Goal: Task Accomplishment & Management: Use online tool/utility

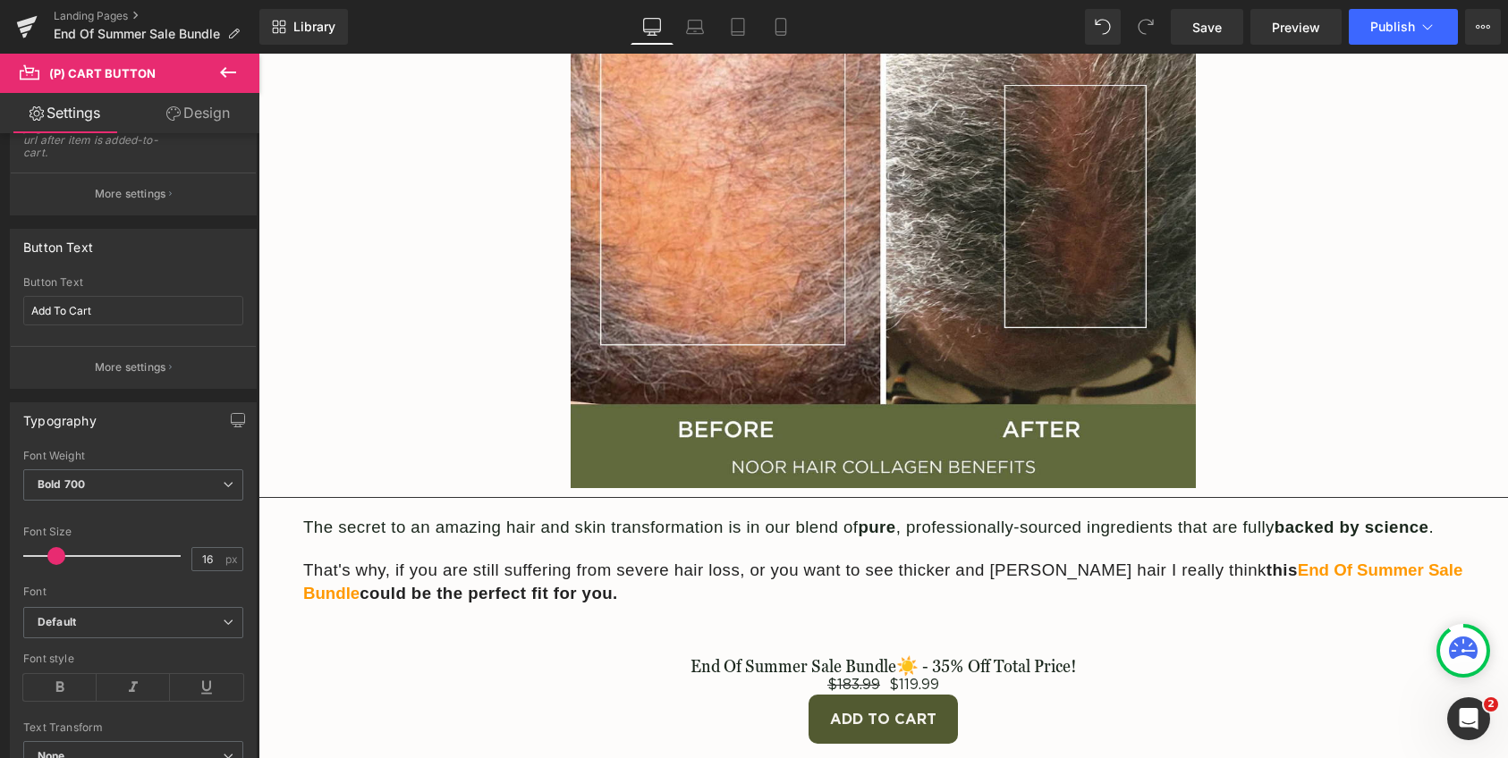
scroll to position [8175, 0]
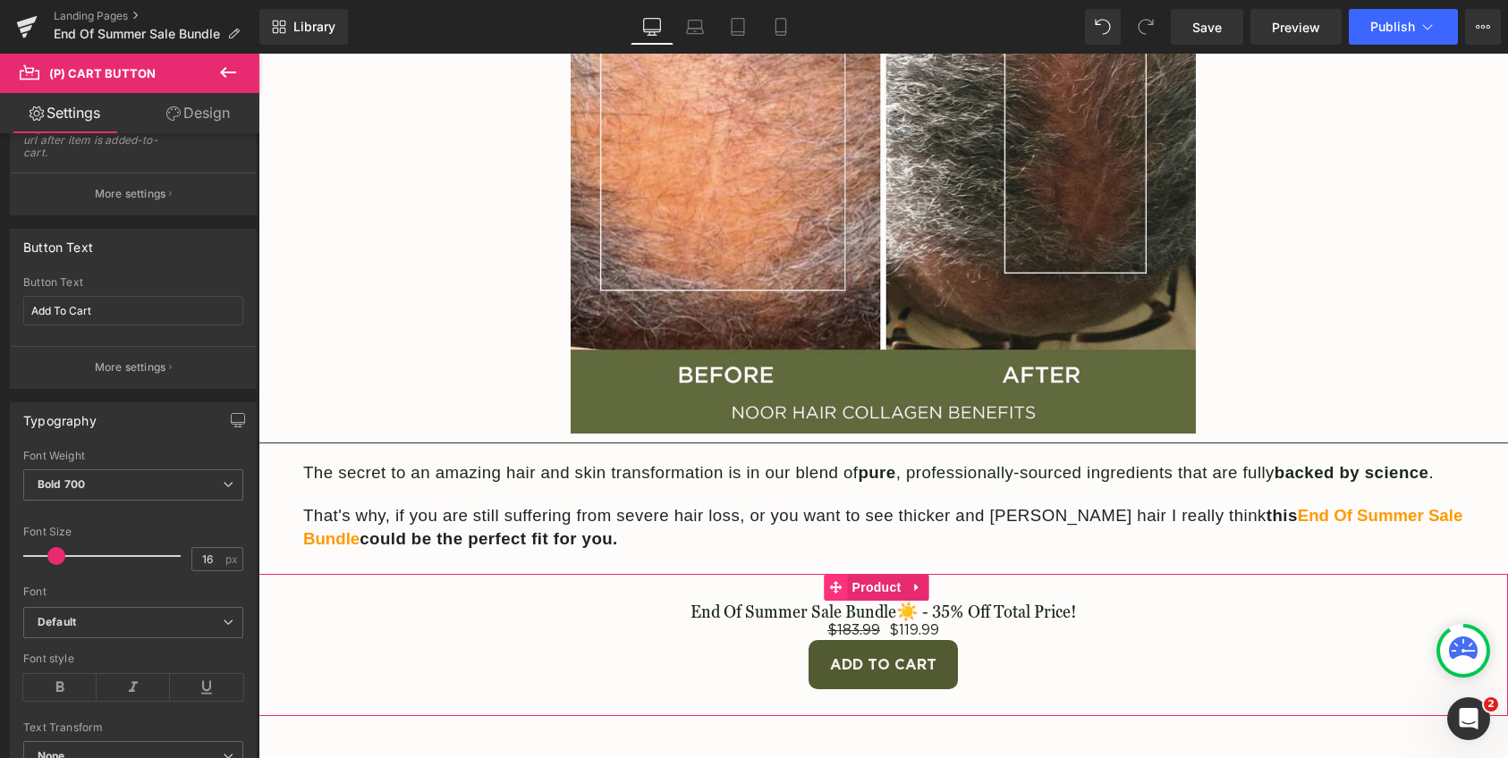
click at [844, 574] on span at bounding box center [836, 587] width 23 height 27
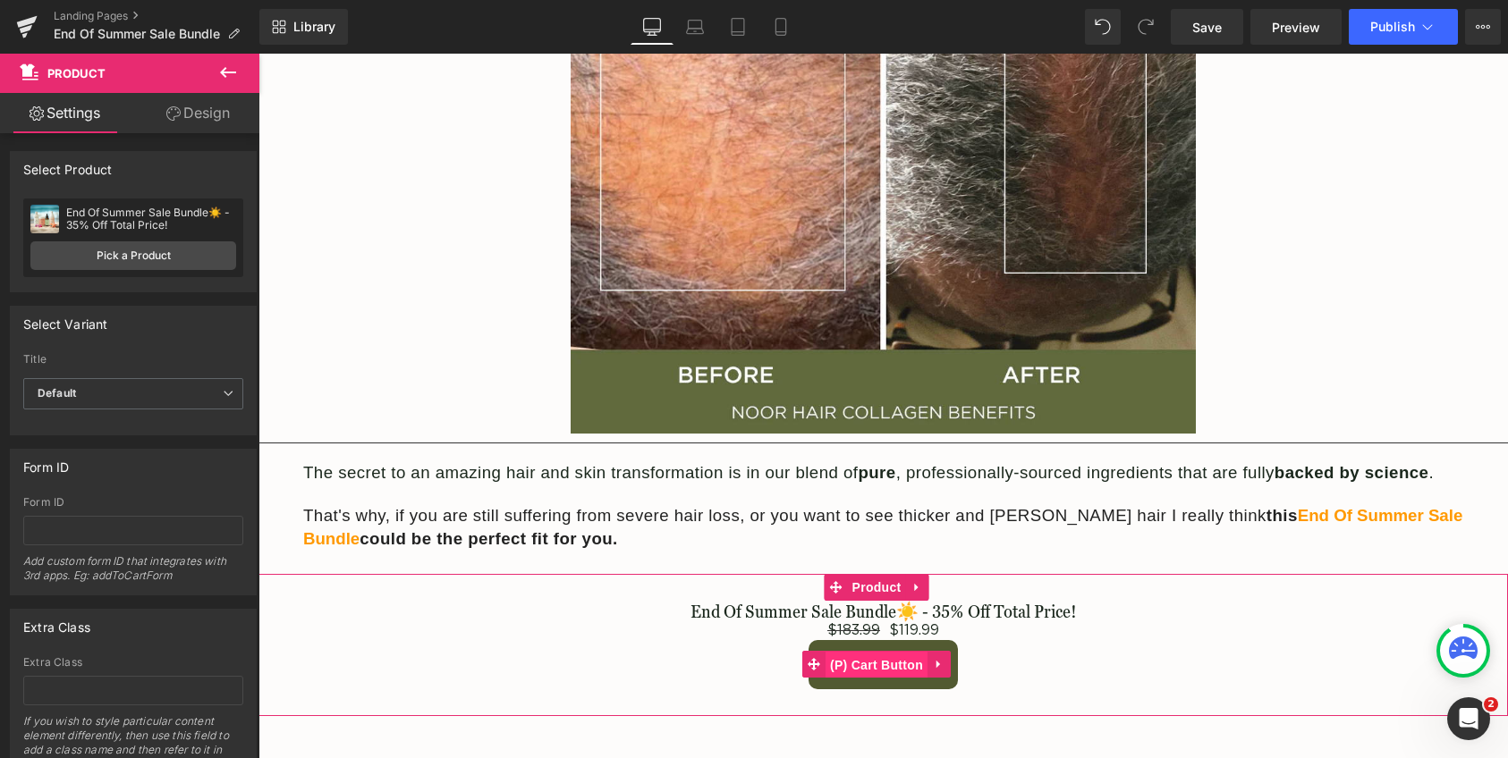
click at [834, 652] on span "(P) Cart Button" at bounding box center [876, 665] width 102 height 27
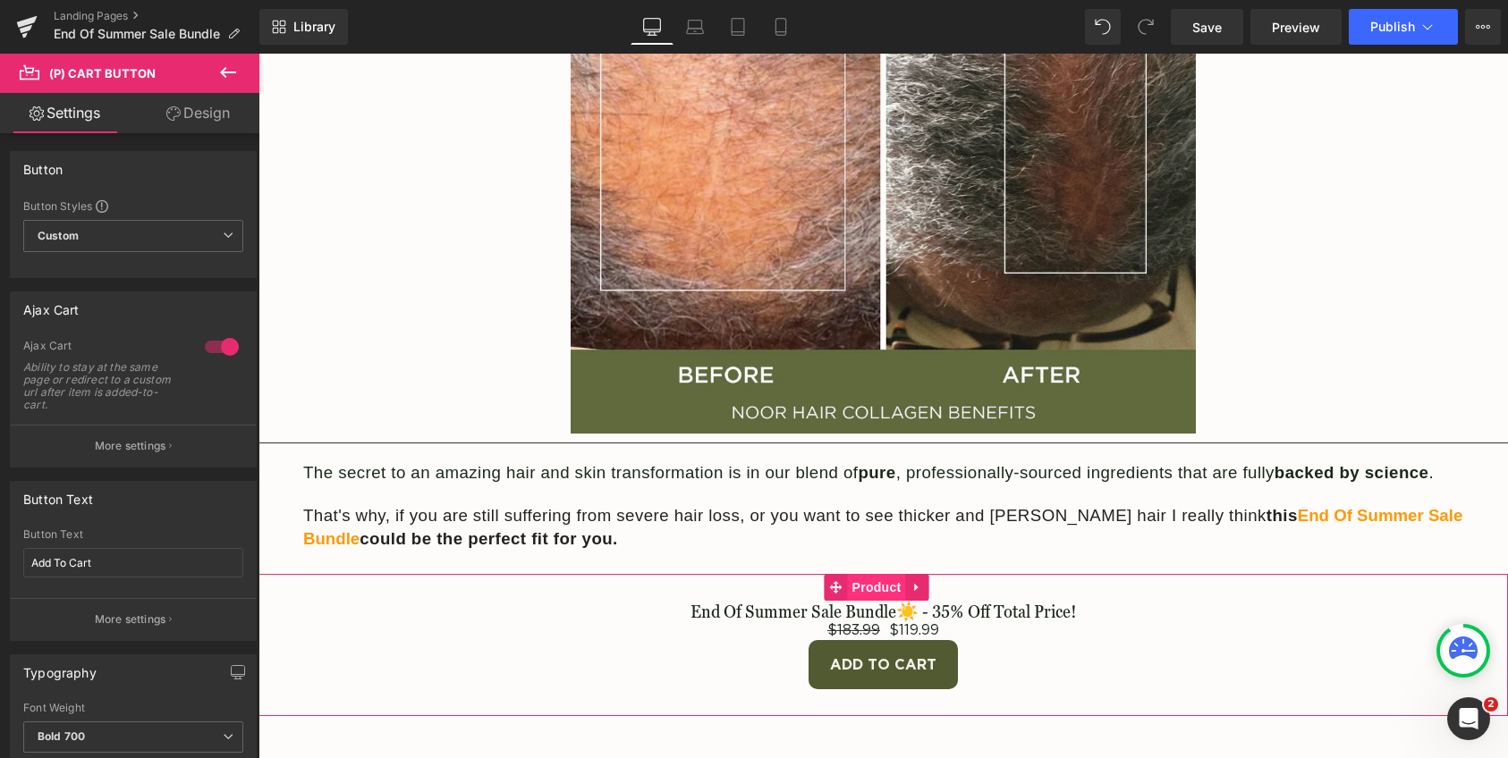
click at [857, 574] on span "Product" at bounding box center [877, 587] width 58 height 27
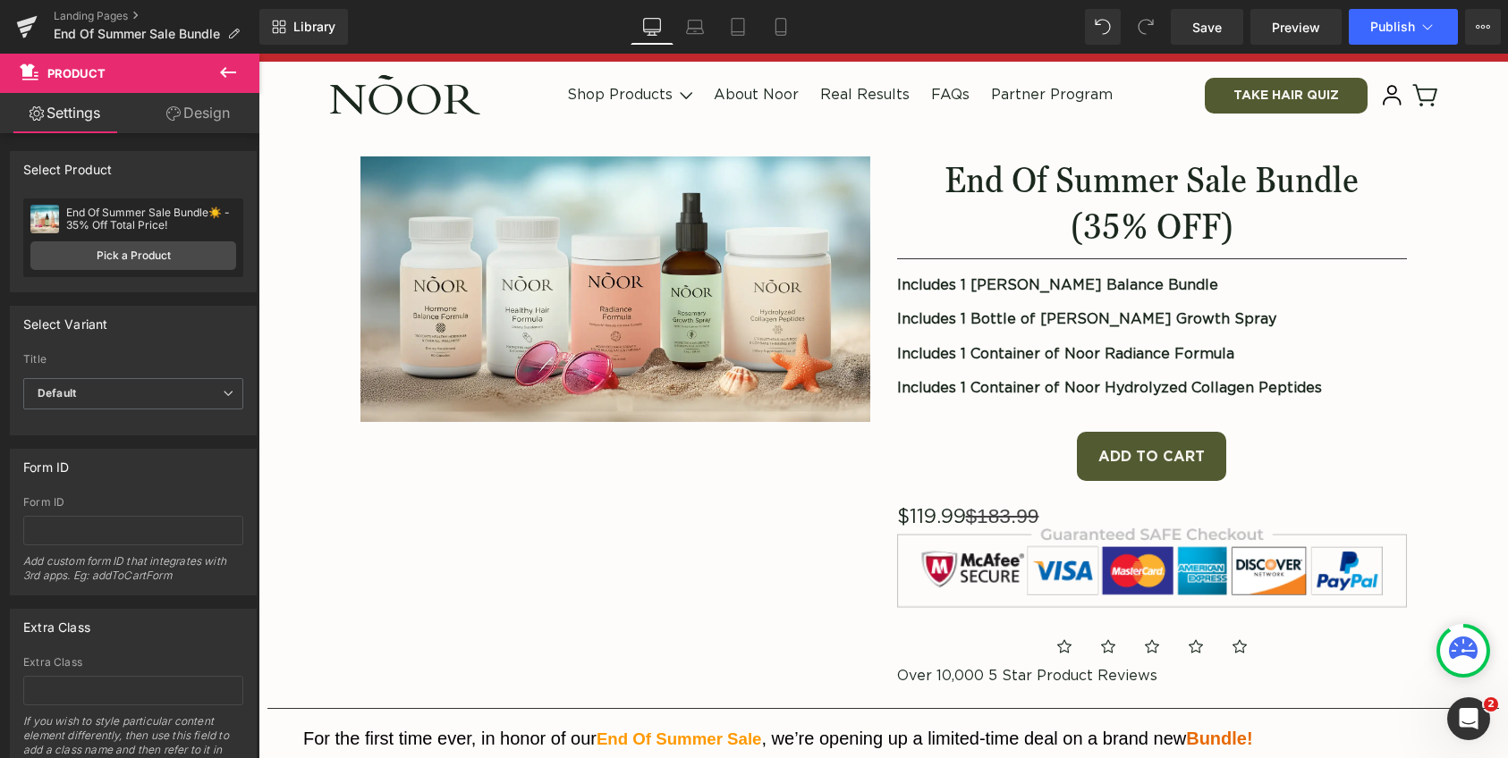
scroll to position [0, 0]
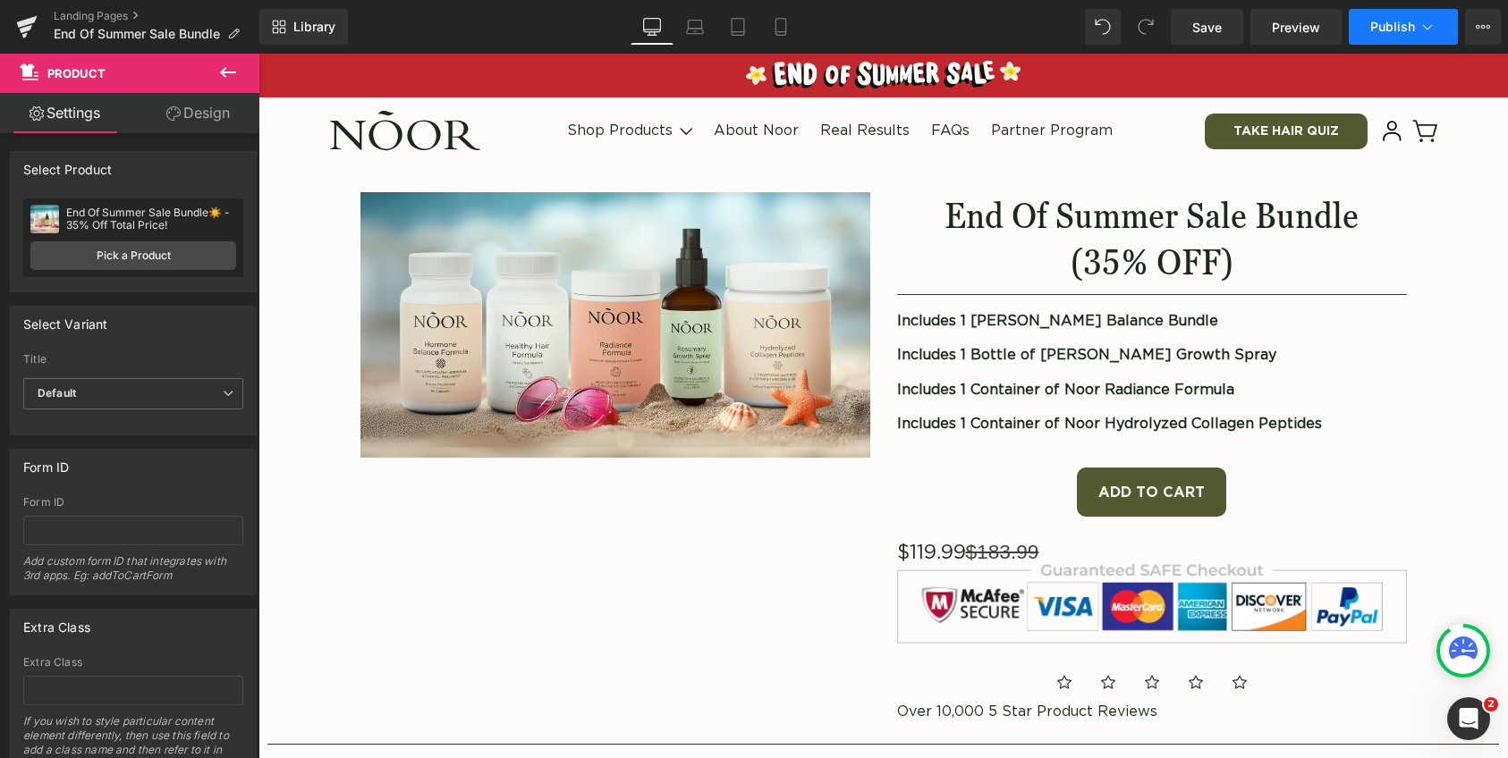
click at [1393, 34] on button "Publish" at bounding box center [1403, 27] width 109 height 36
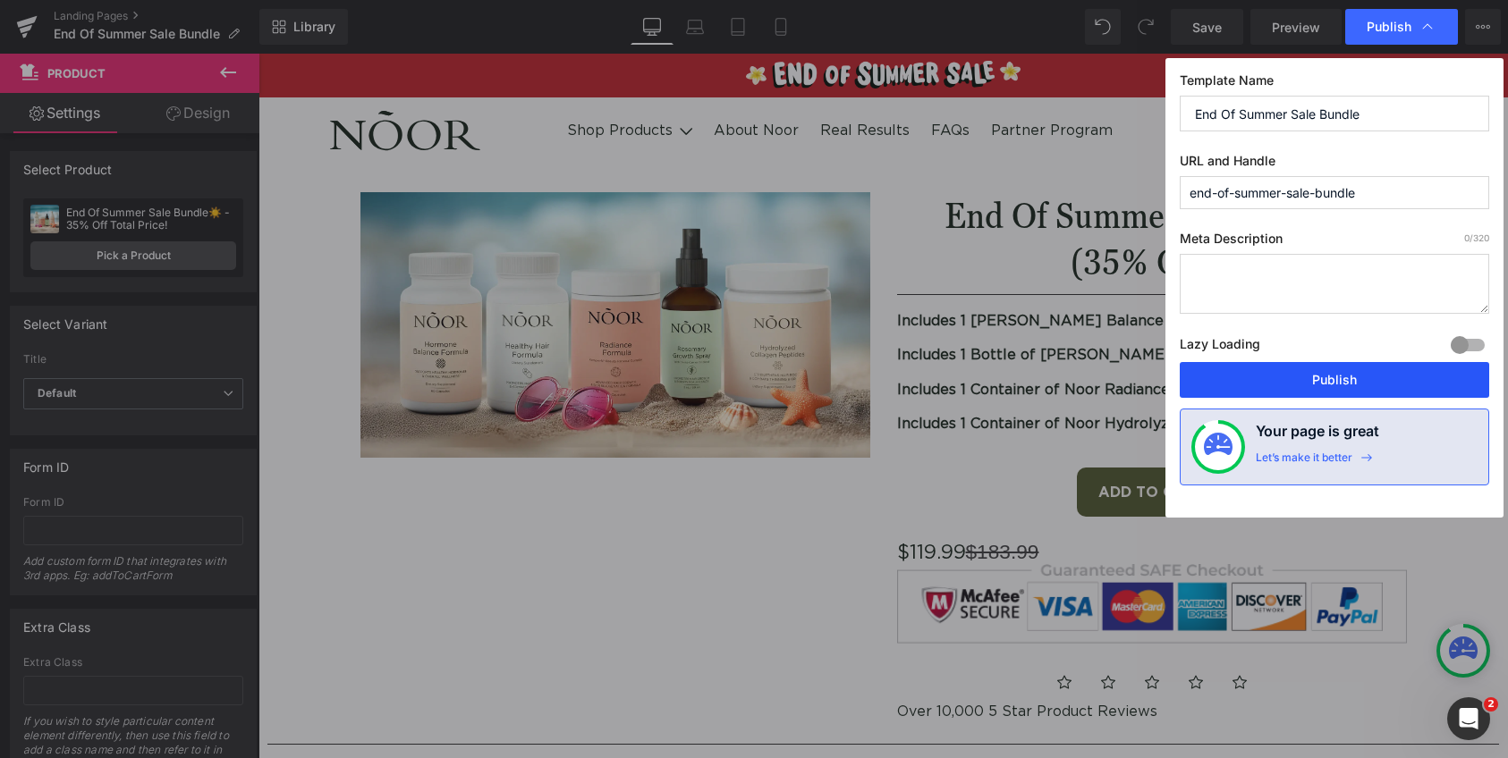
click at [1246, 373] on button "Publish" at bounding box center [1334, 380] width 309 height 36
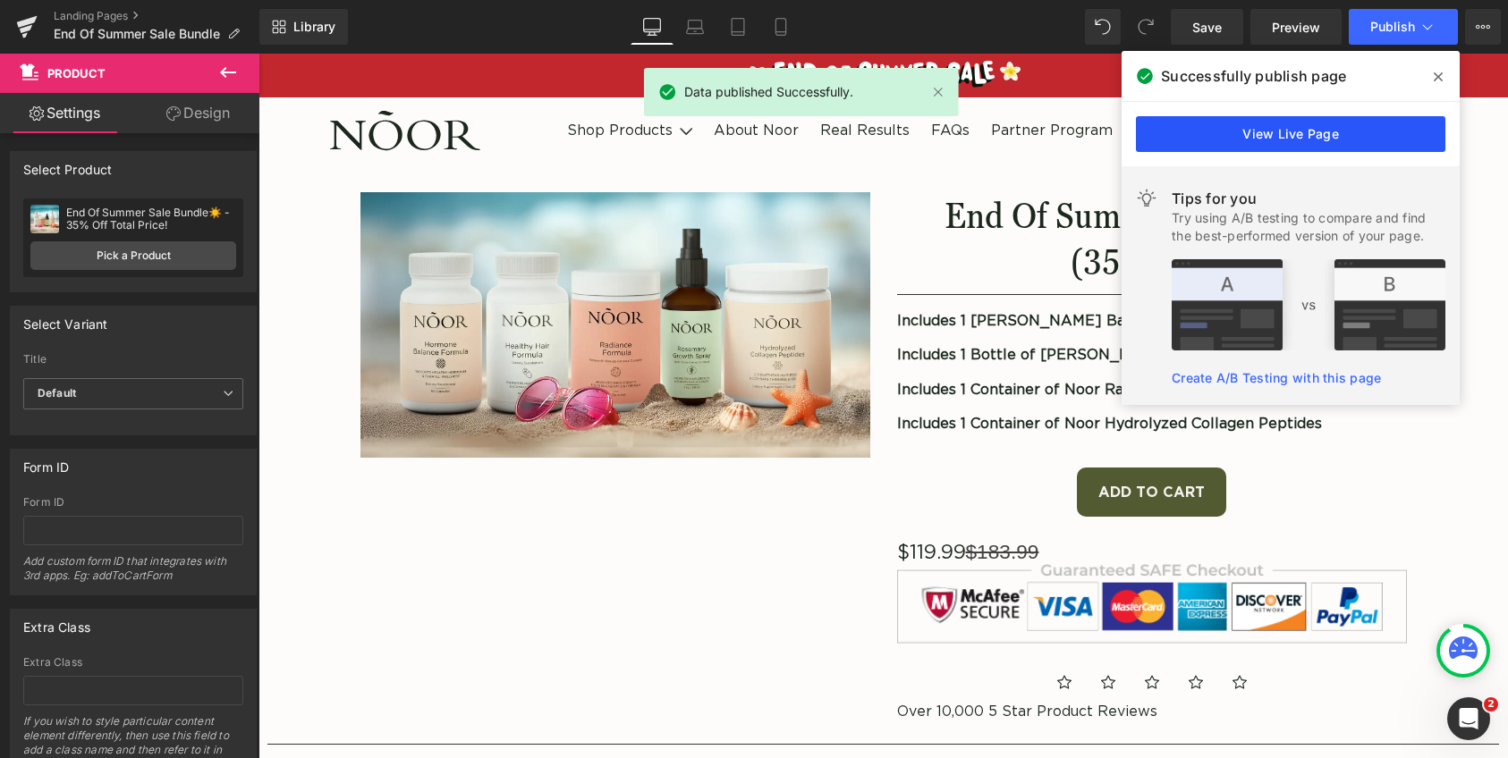
click at [1222, 140] on link "View Live Page" at bounding box center [1290, 134] width 309 height 36
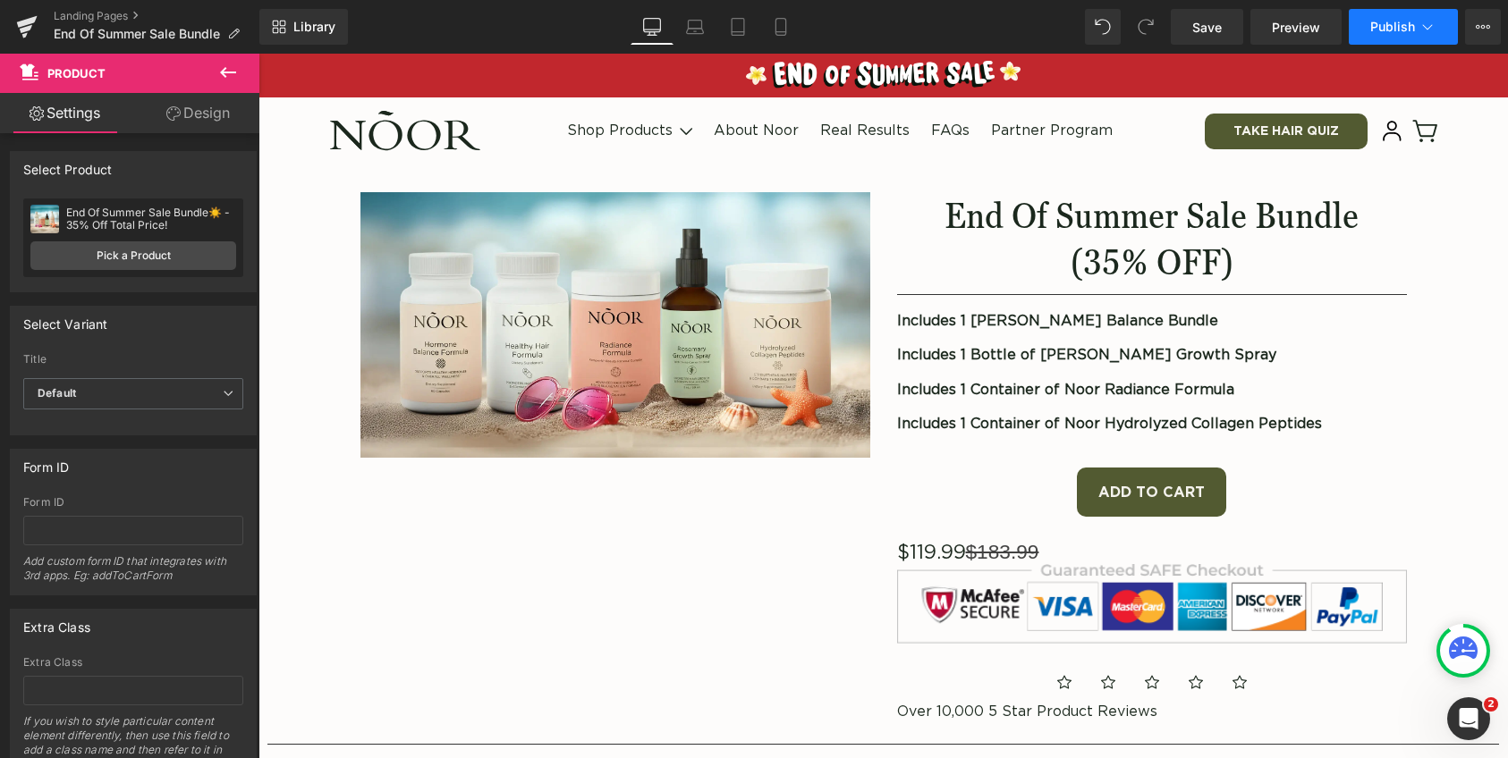
click at [1390, 31] on span "Publish" at bounding box center [1392, 27] width 45 height 14
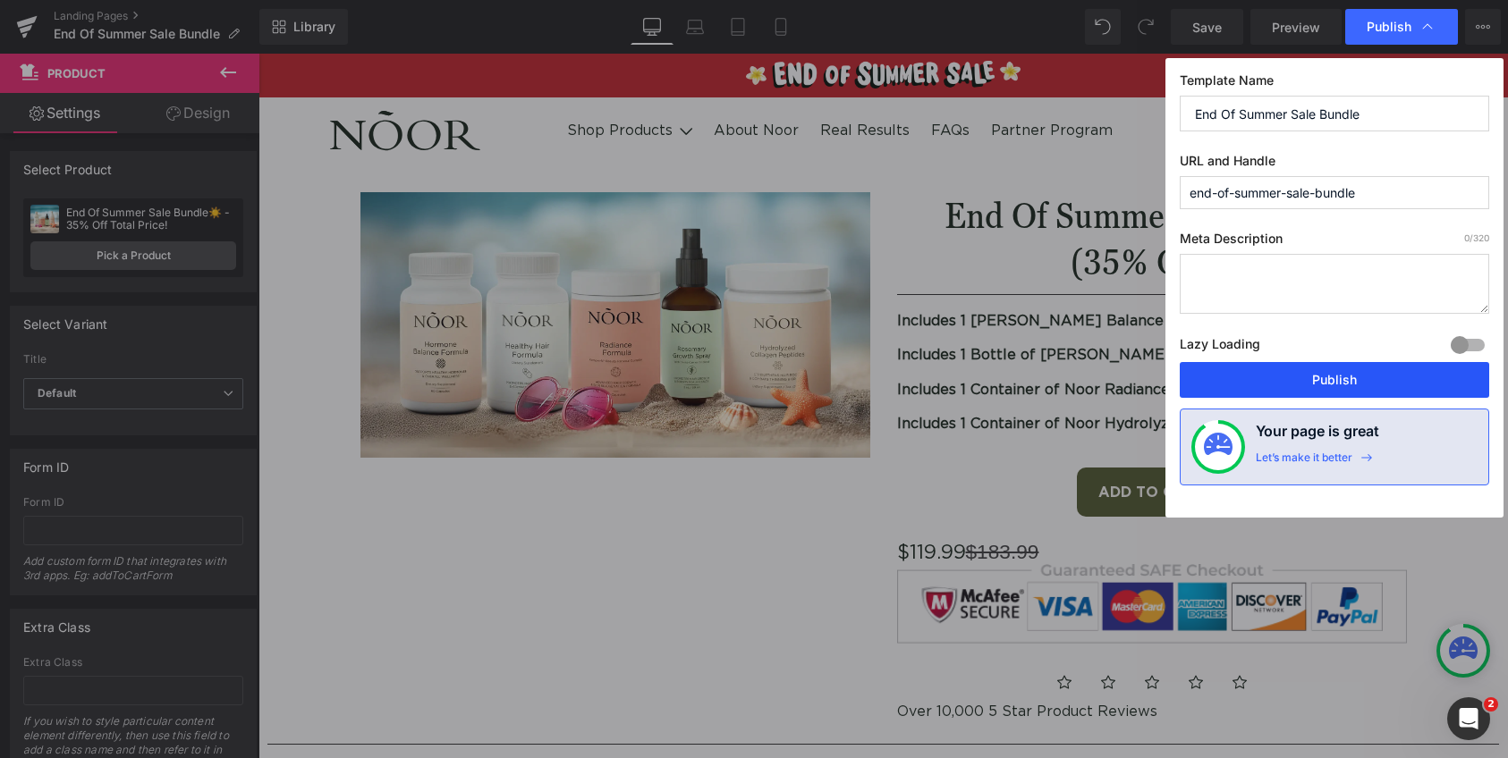
click at [1222, 369] on button "Publish" at bounding box center [1334, 380] width 309 height 36
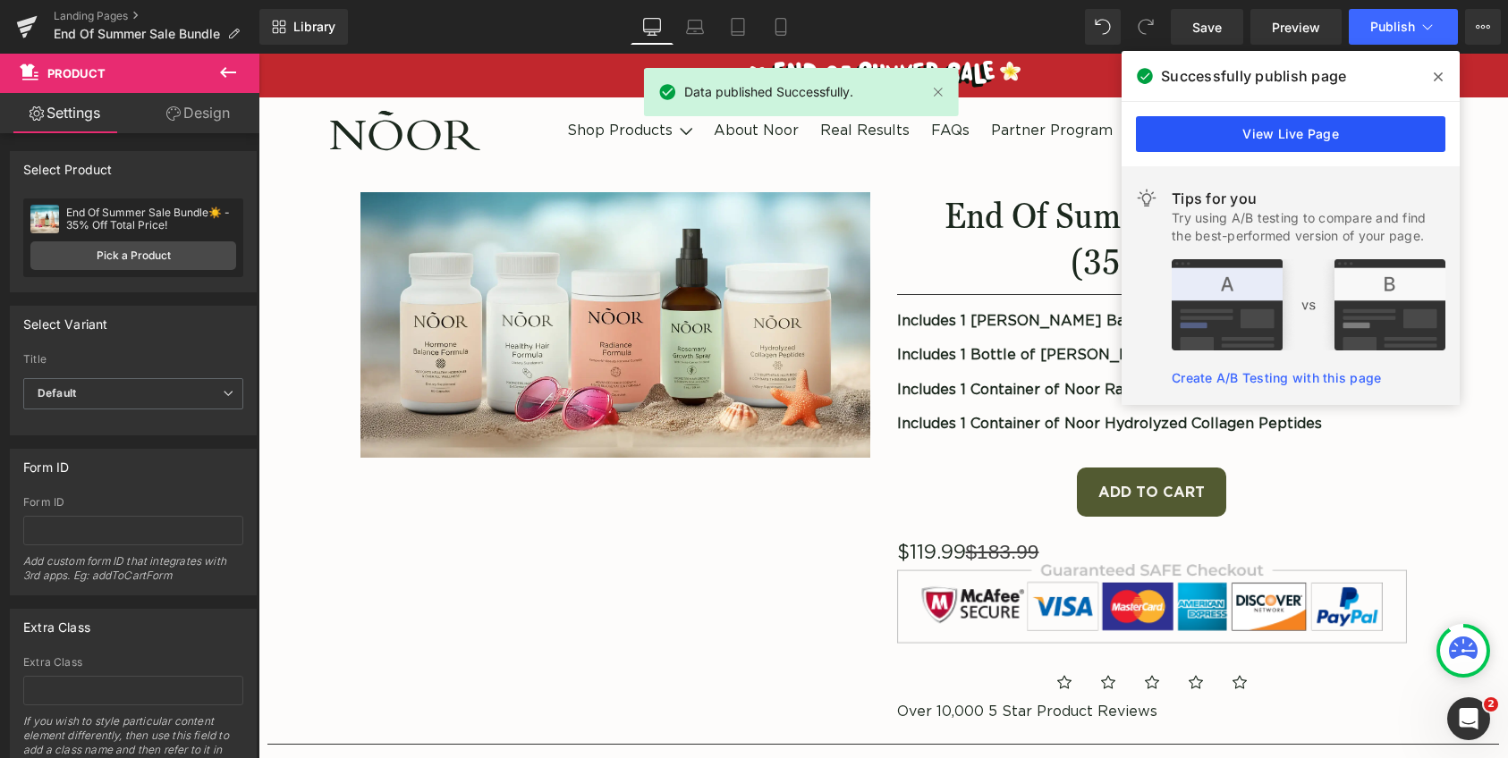
click at [1293, 143] on link "View Live Page" at bounding box center [1290, 134] width 309 height 36
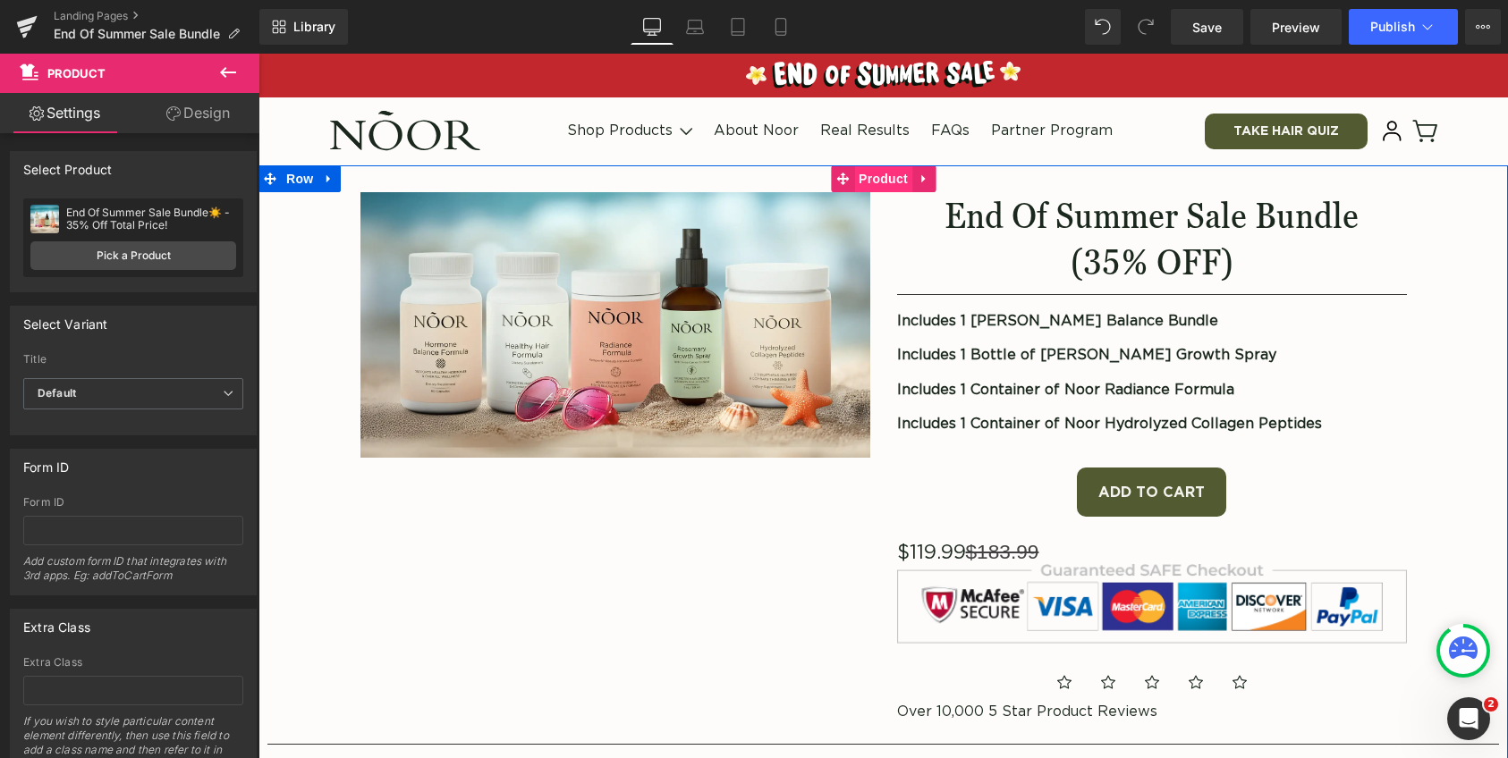
click at [859, 184] on span "Product" at bounding box center [883, 178] width 58 height 27
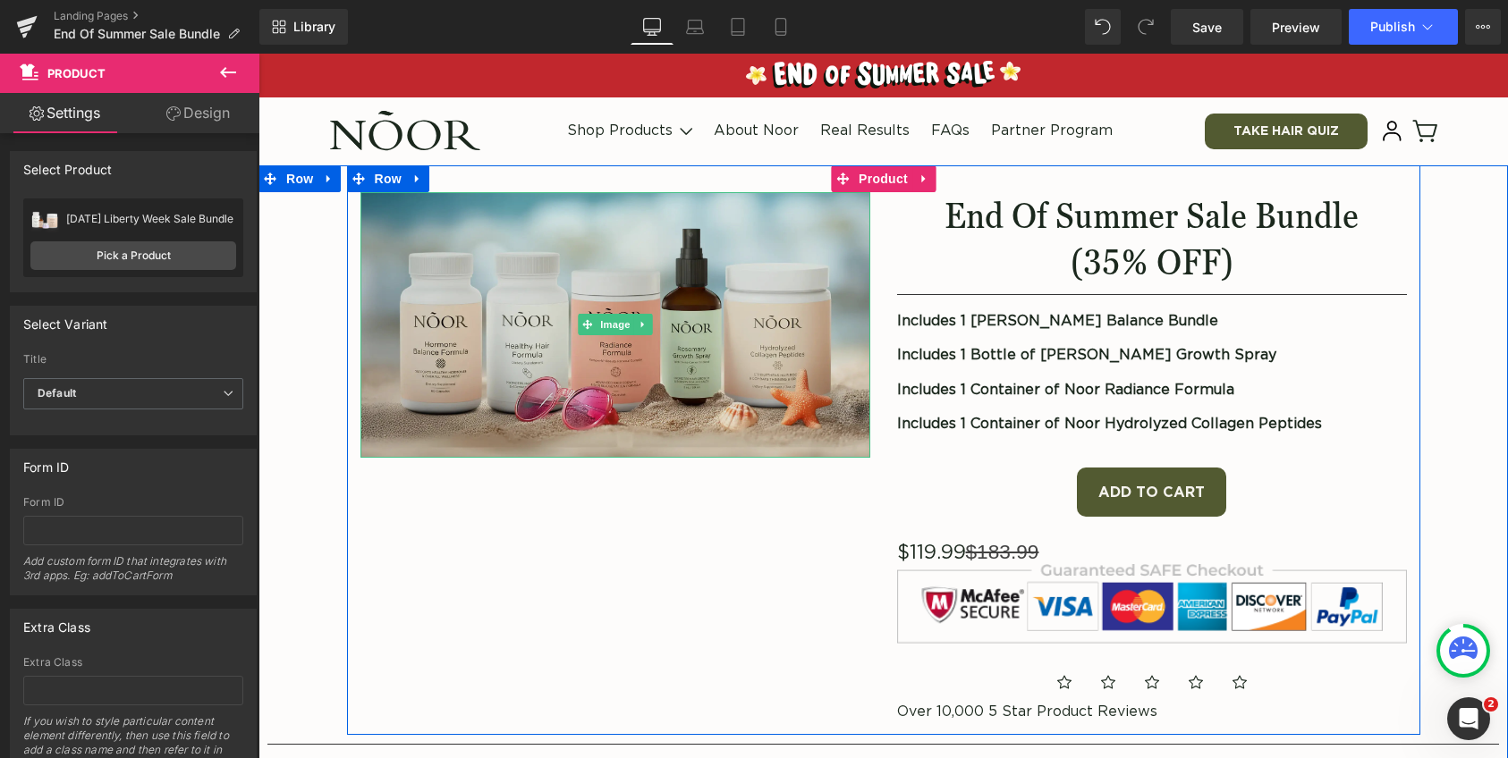
click at [713, 259] on img at bounding box center [615, 325] width 510 height 267
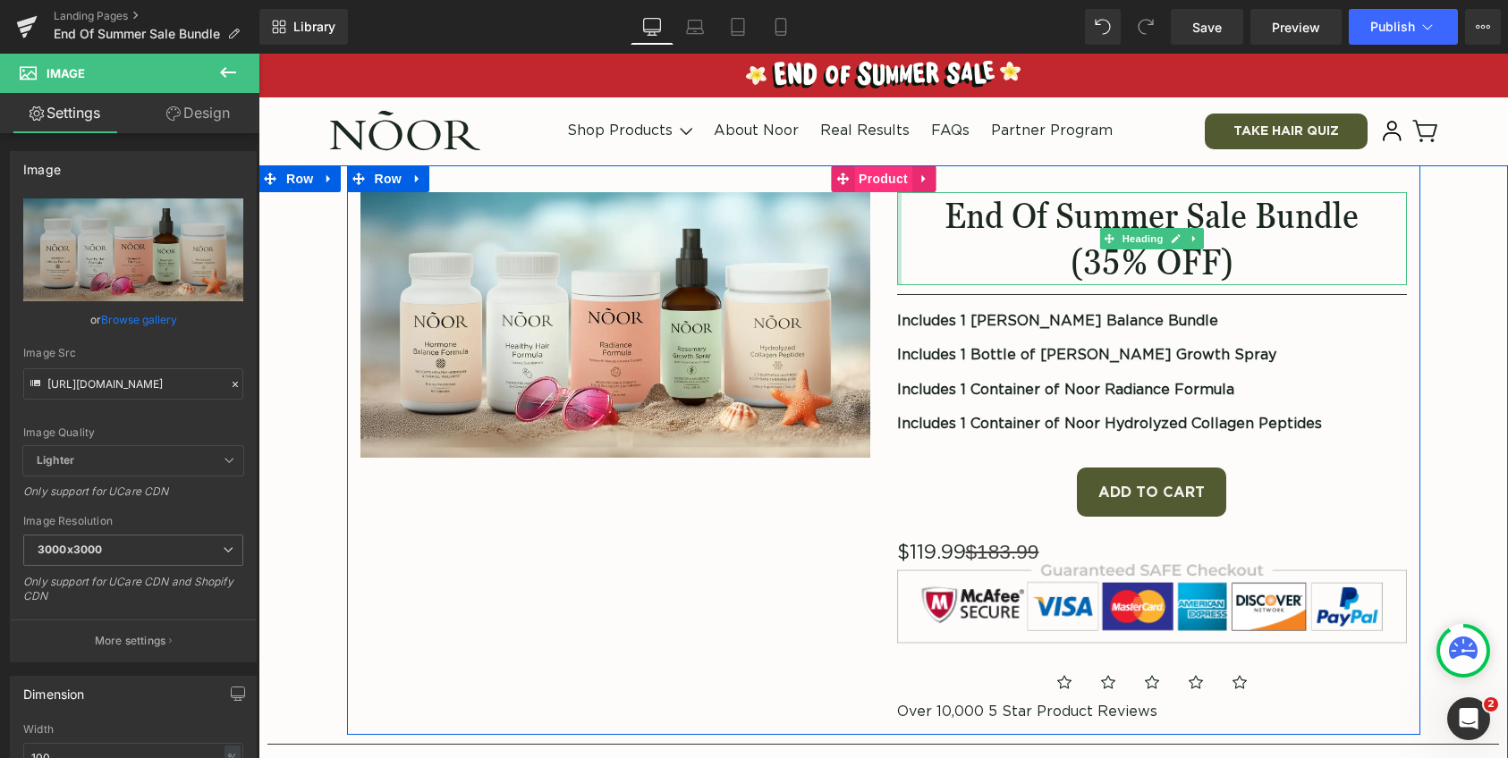
click at [883, 187] on span "Product" at bounding box center [883, 178] width 58 height 27
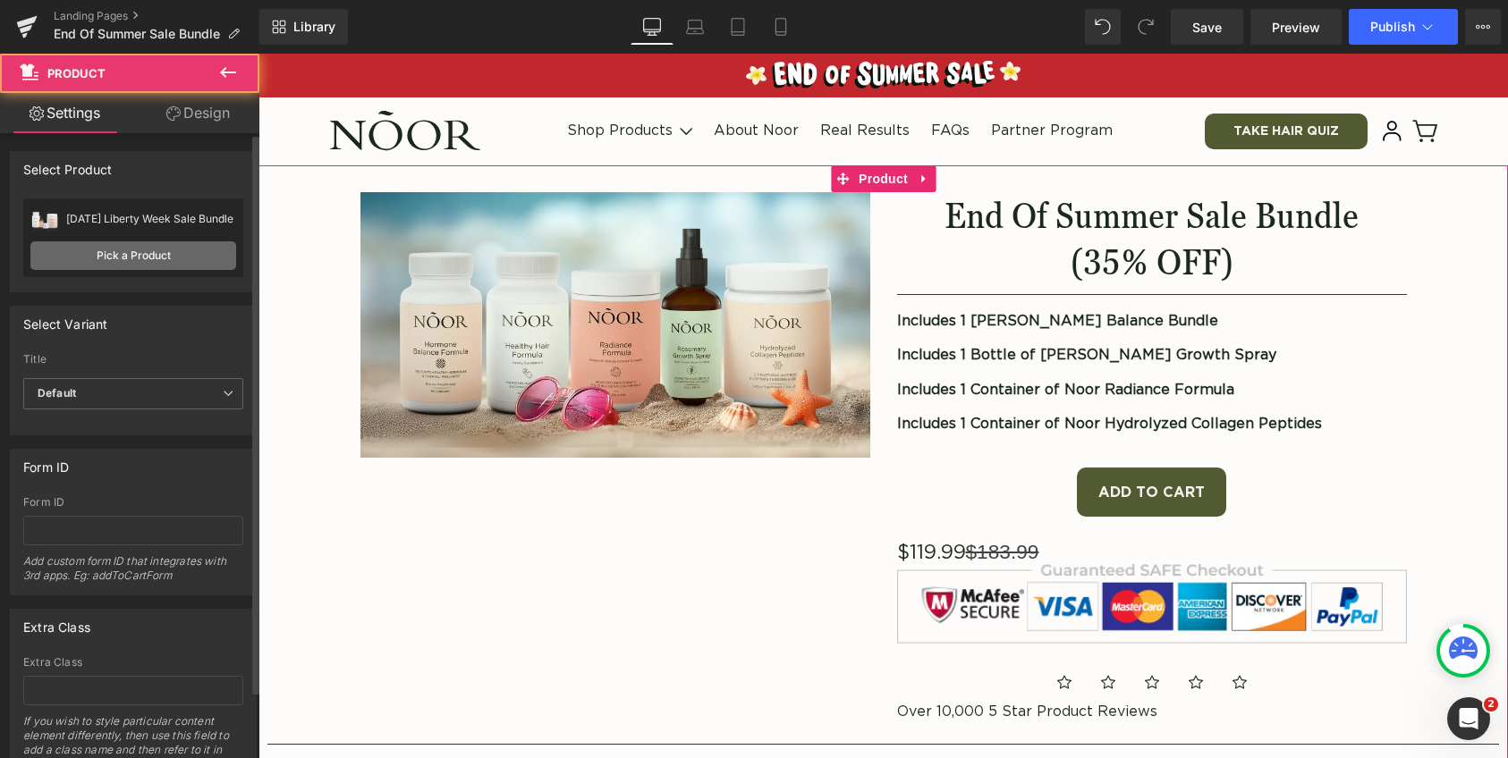
click at [173, 259] on link "Pick a Product" at bounding box center [133, 255] width 206 height 29
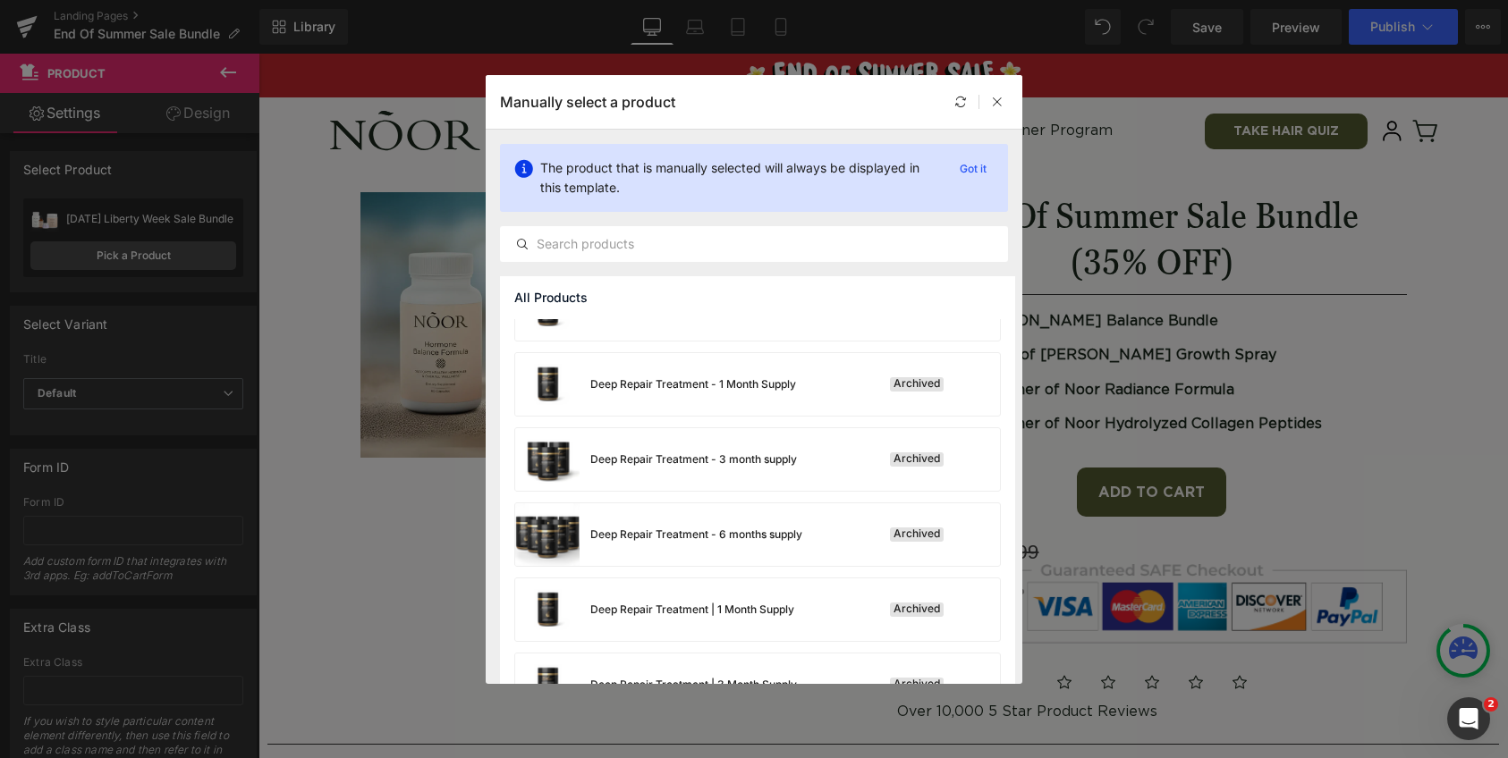
scroll to position [1634, 0]
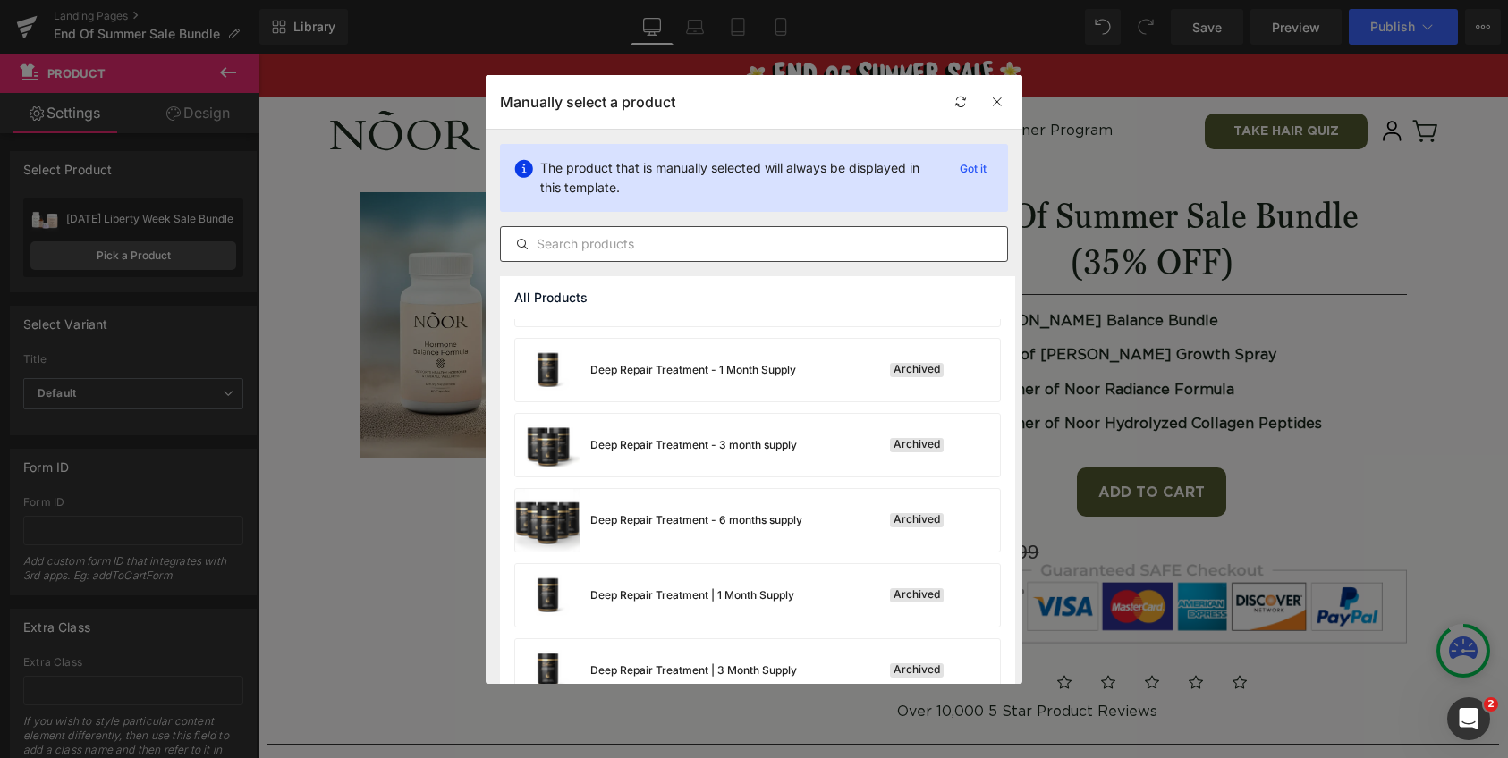
click at [691, 250] on input "text" at bounding box center [754, 243] width 506 height 21
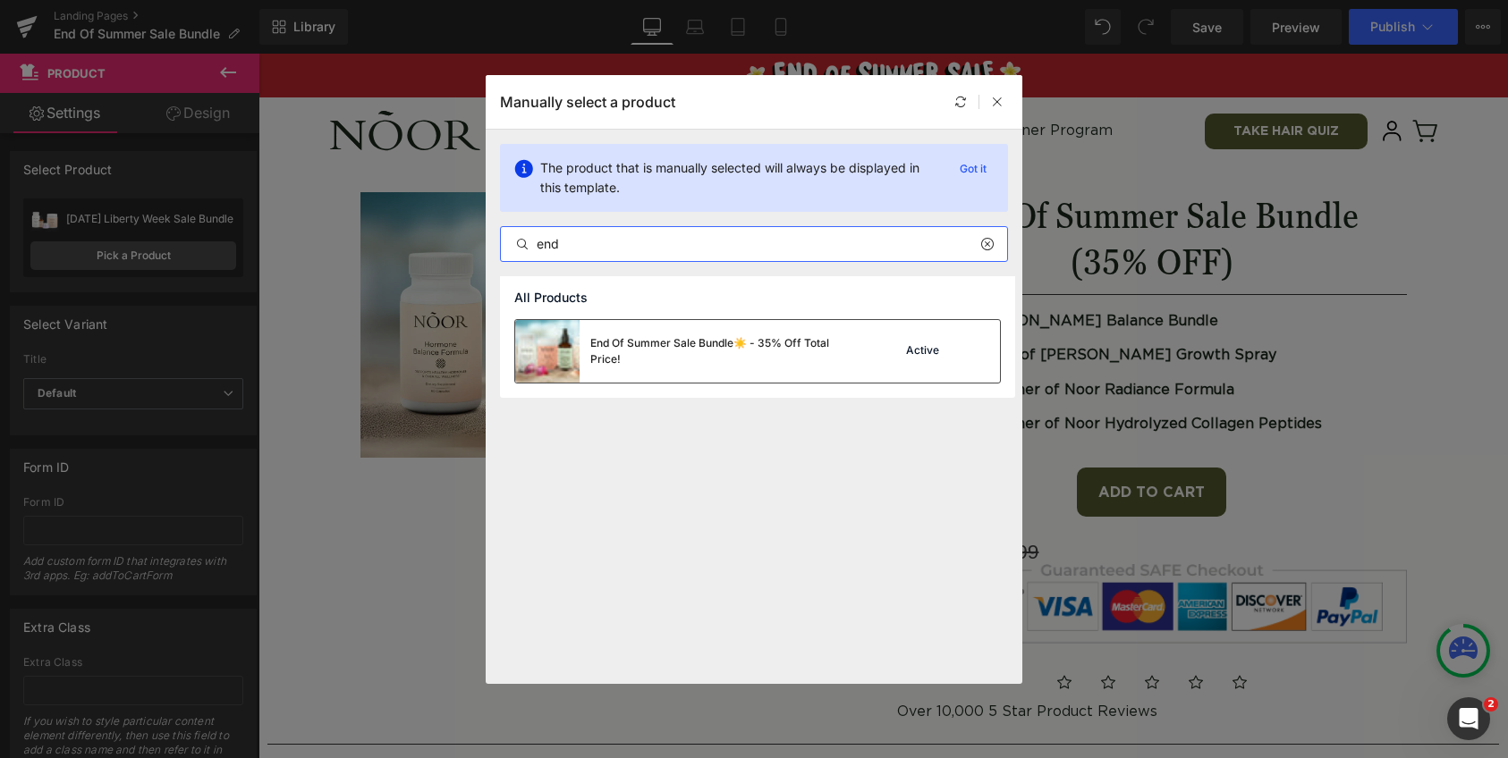
type input "end"
click at [669, 339] on div "End Of Summer Sale Bundle☀️ - 35% Off Total Price!" at bounding box center [724, 351] width 268 height 32
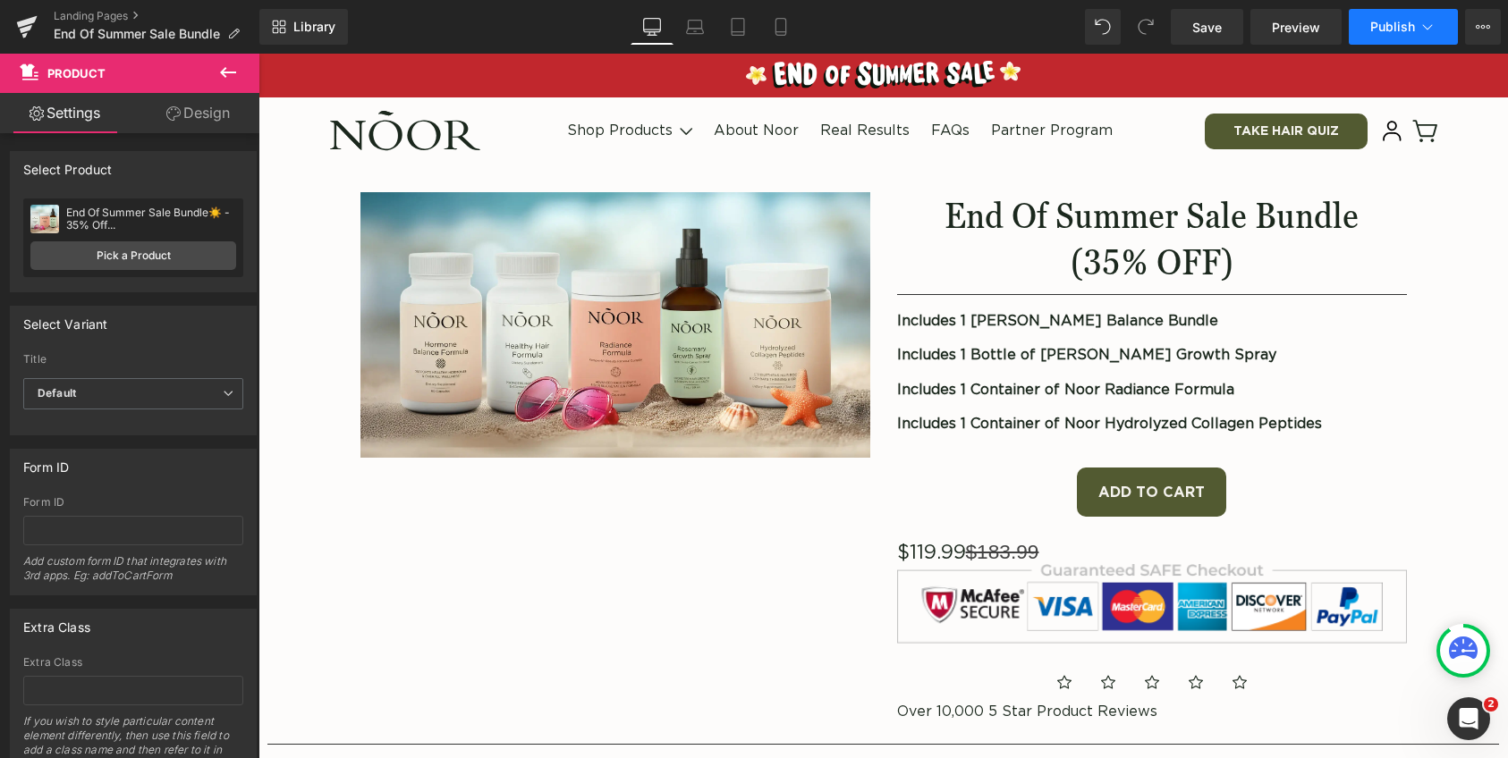
click at [1401, 37] on button "Publish" at bounding box center [1403, 27] width 109 height 36
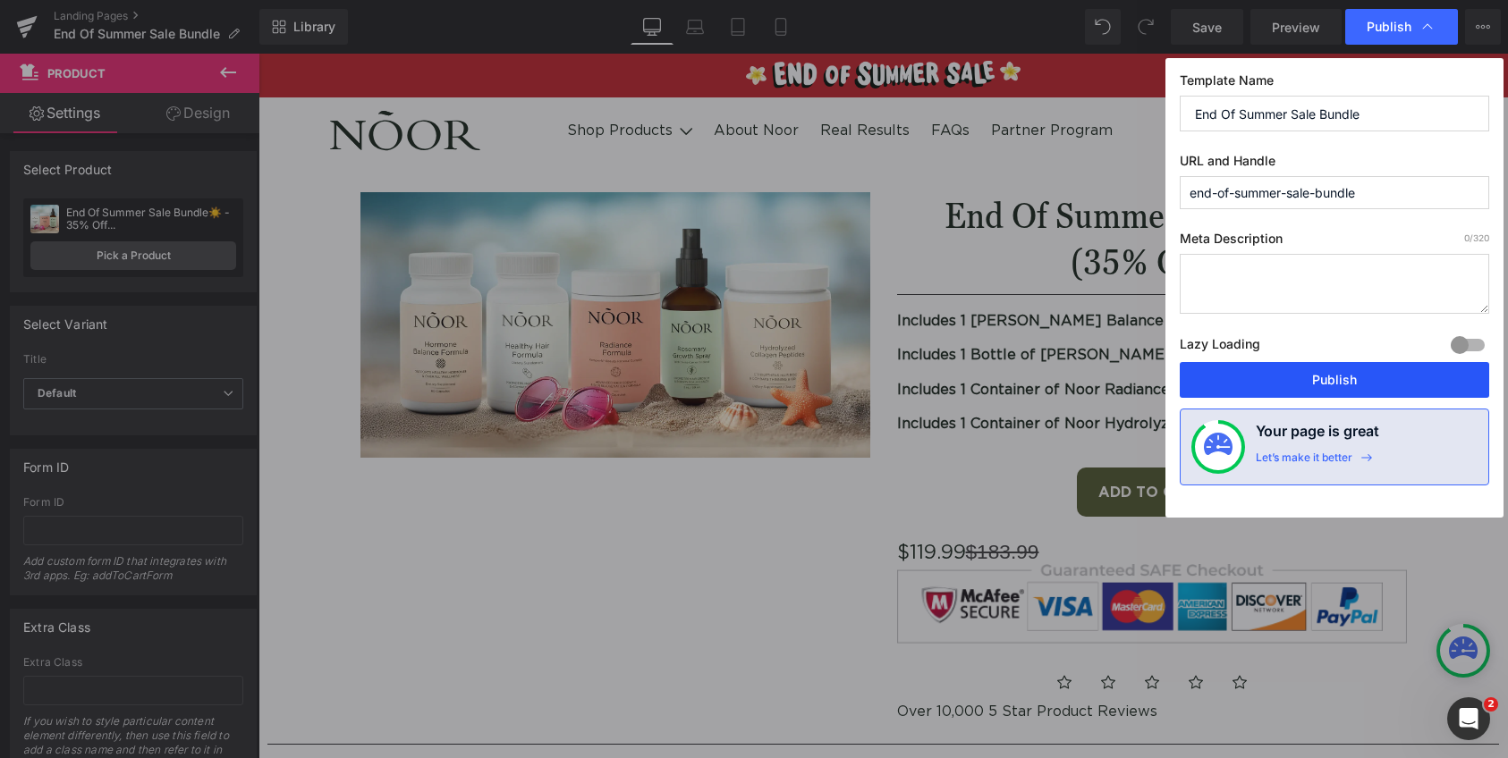
click at [1267, 371] on button "Publish" at bounding box center [1334, 380] width 309 height 36
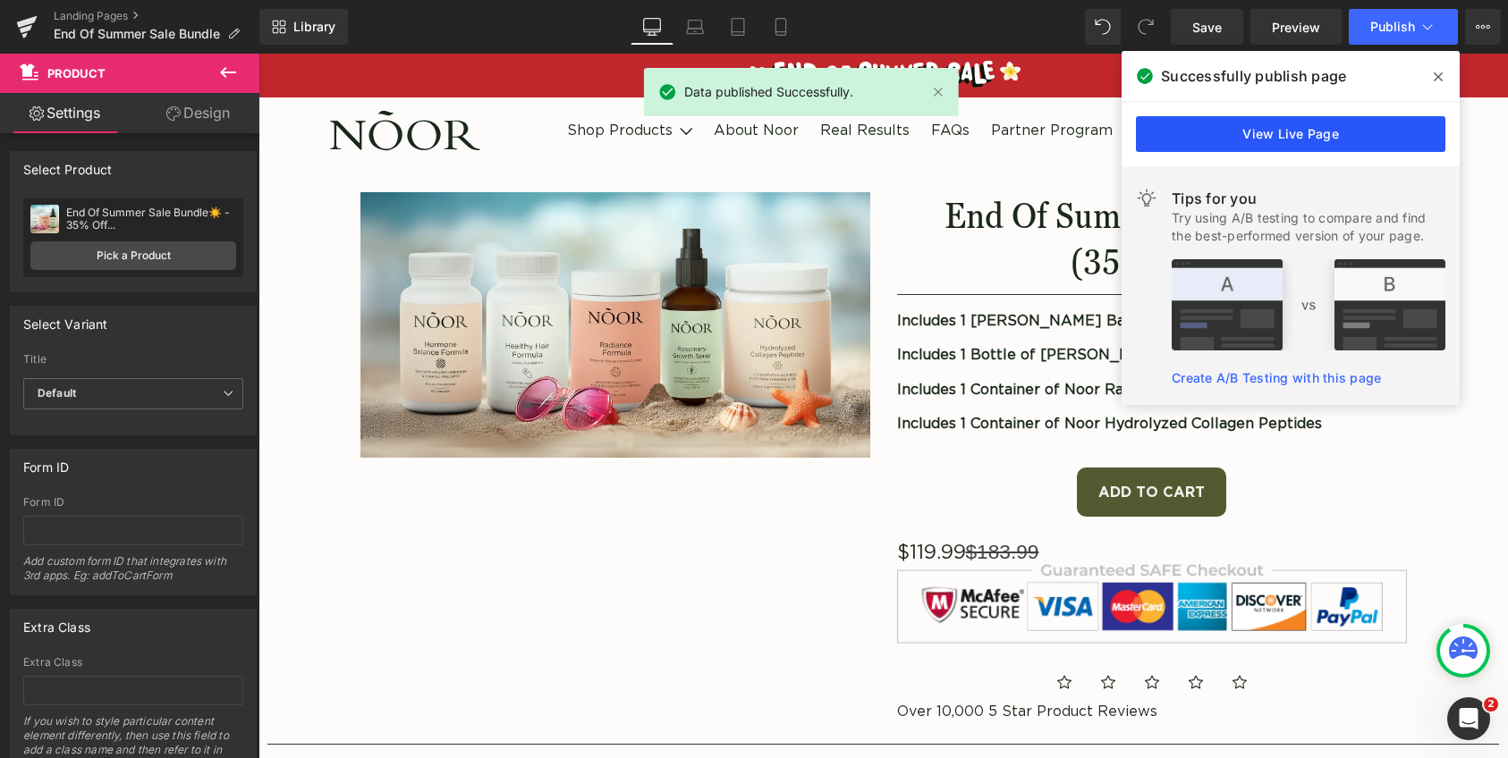
click at [1245, 123] on link "View Live Page" at bounding box center [1290, 134] width 309 height 36
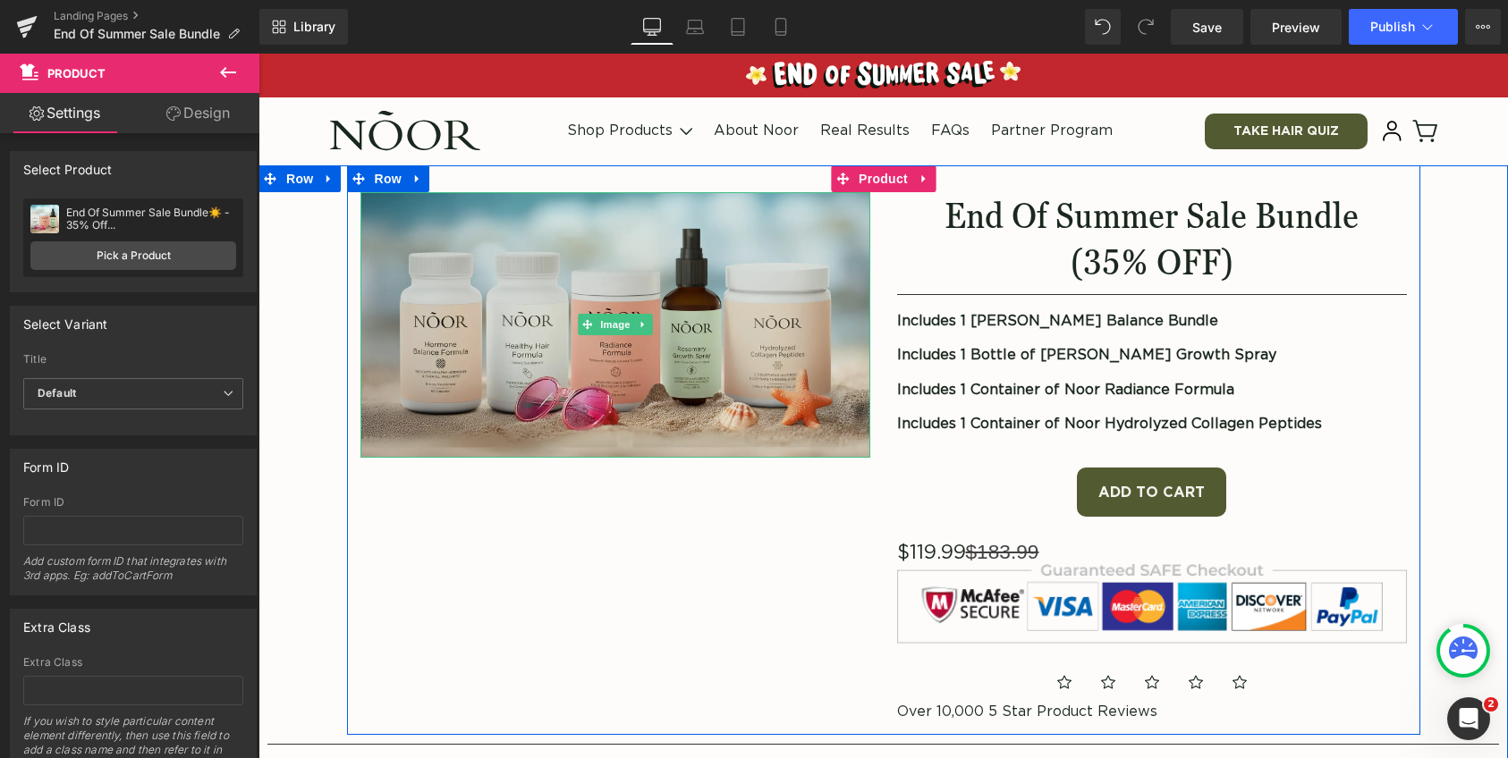
click at [760, 334] on img at bounding box center [615, 325] width 510 height 267
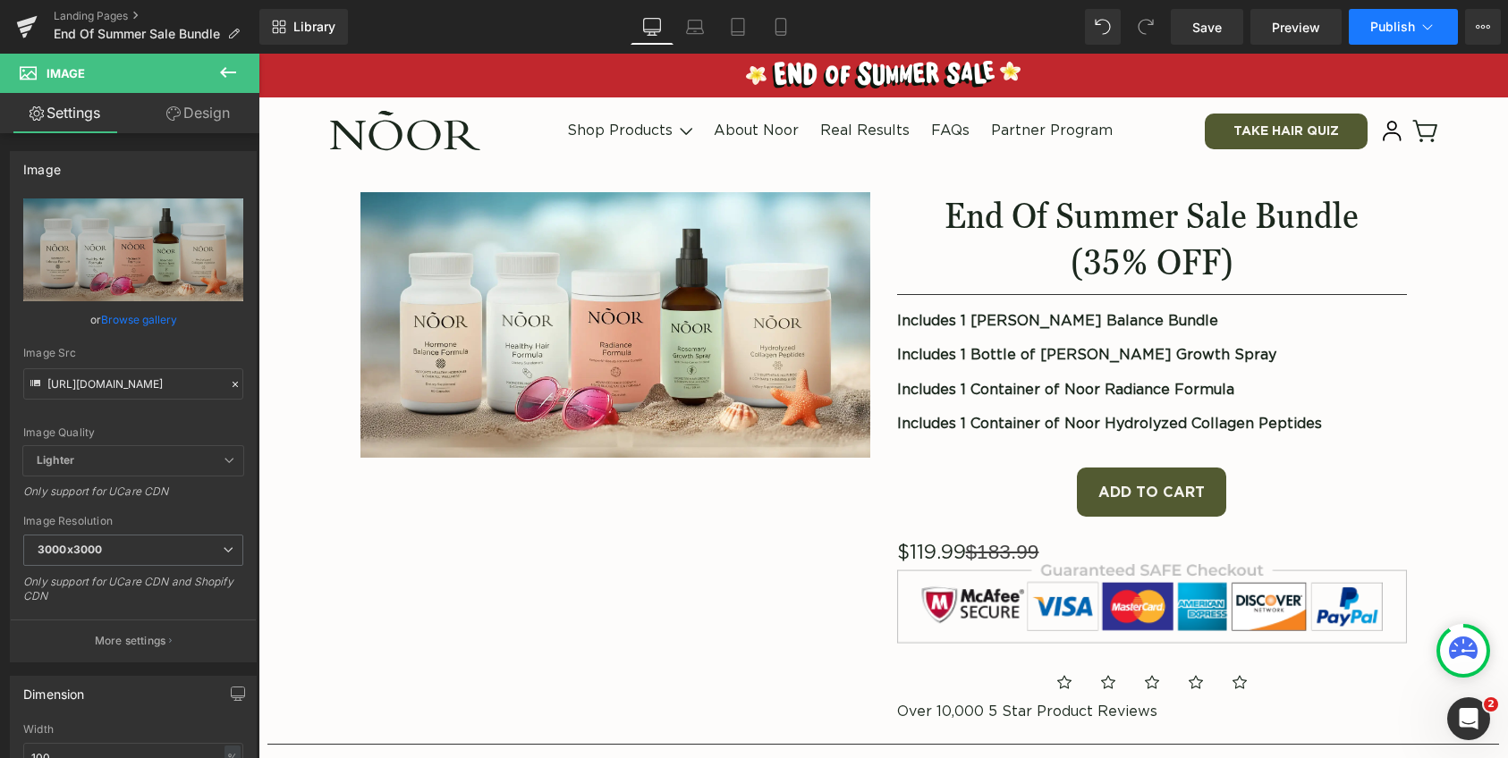
click at [1396, 25] on span "Publish" at bounding box center [1392, 27] width 45 height 14
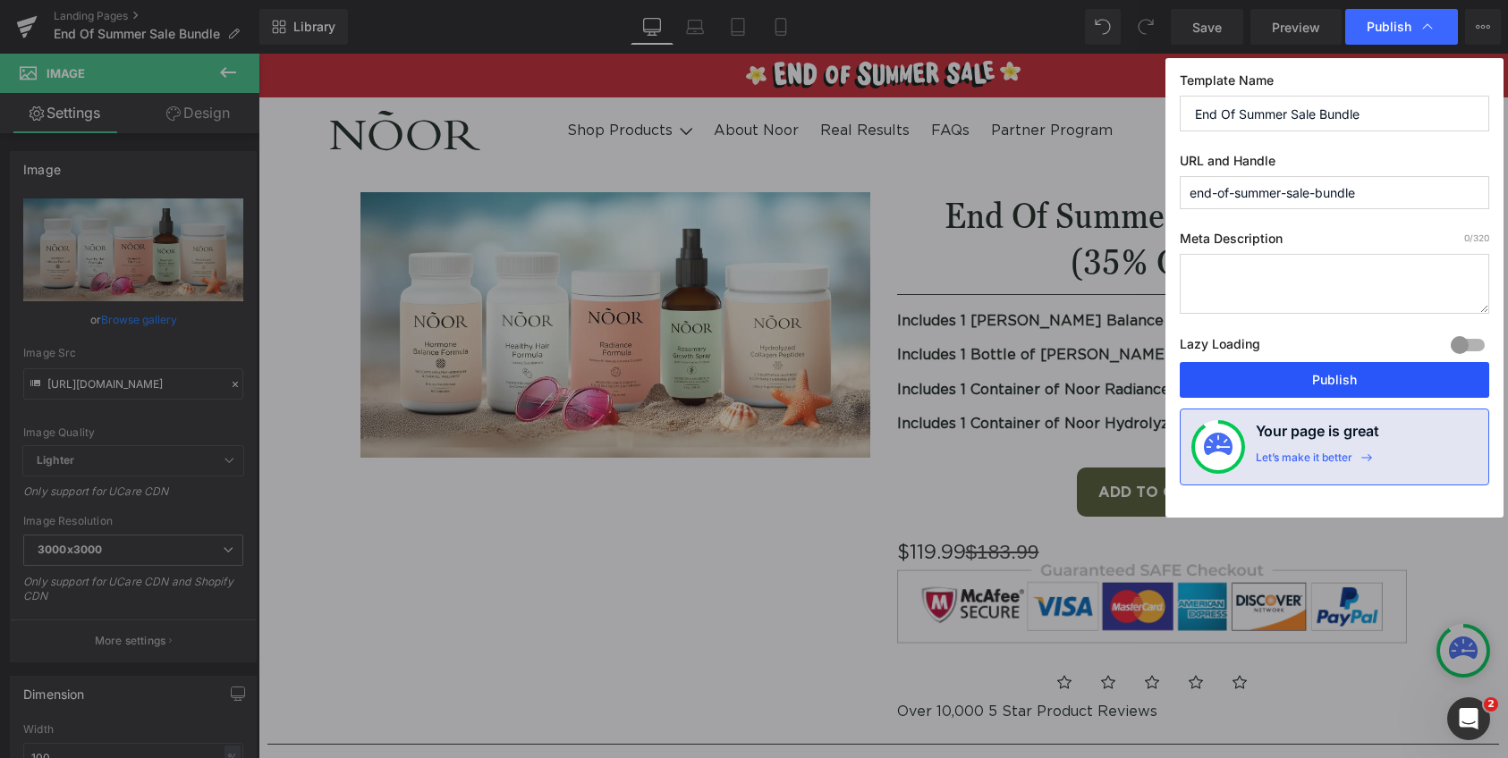
click at [1227, 380] on button "Publish" at bounding box center [1334, 380] width 309 height 36
